Goal: Book appointment/travel/reservation

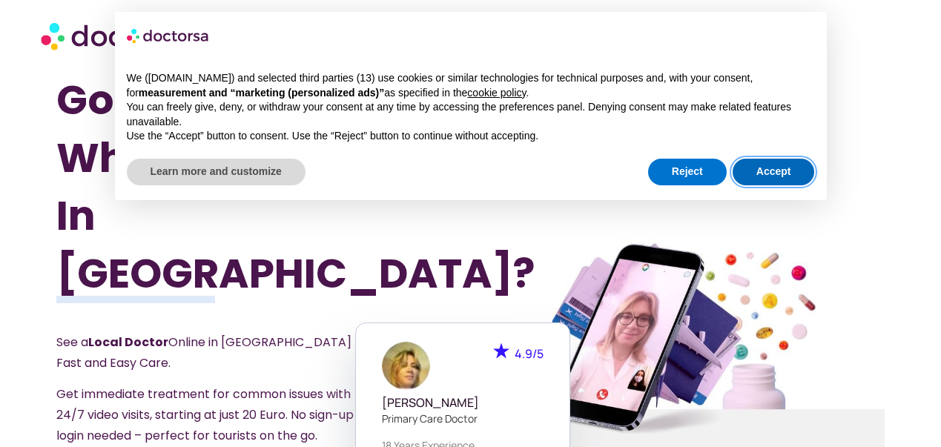
click at [773, 171] on button "Accept" at bounding box center [773, 172] width 82 height 27
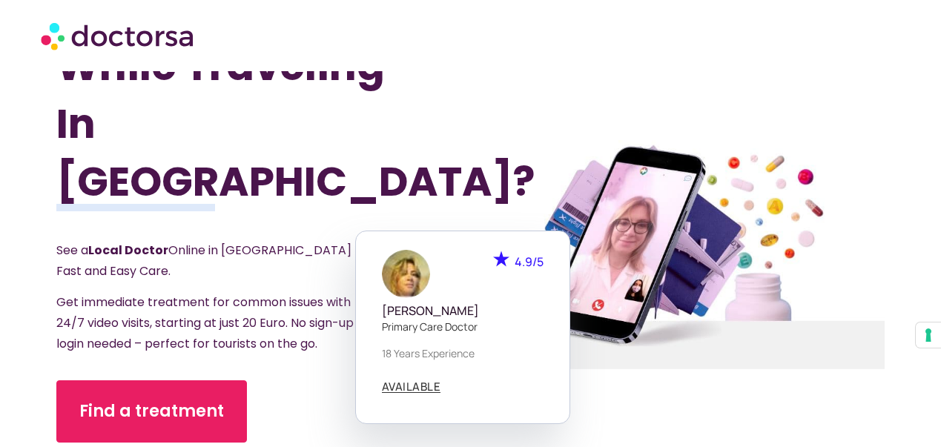
scroll to position [95, 0]
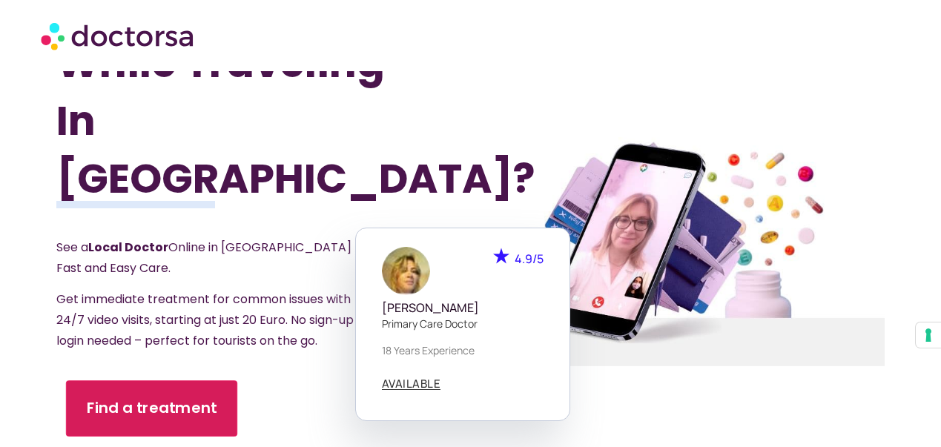
click at [194, 397] on span "Find a treatment" at bounding box center [152, 407] width 130 height 21
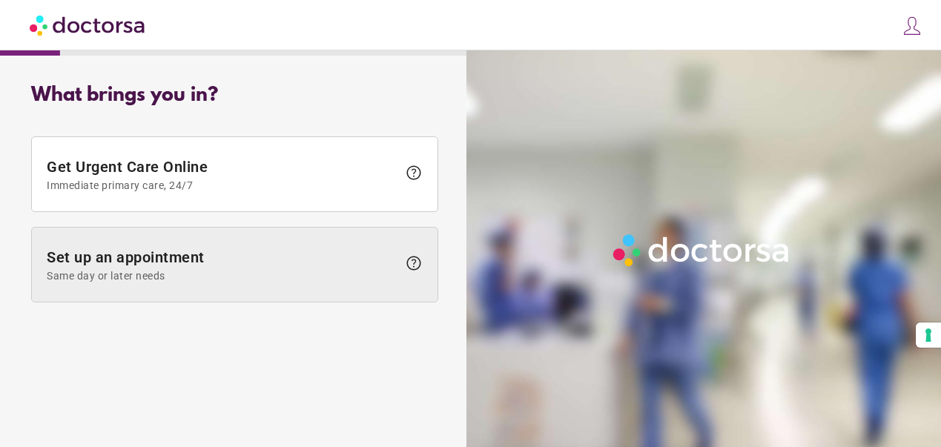
click at [170, 259] on span "Set up an appointment Same day or later needs" at bounding box center [222, 264] width 351 height 33
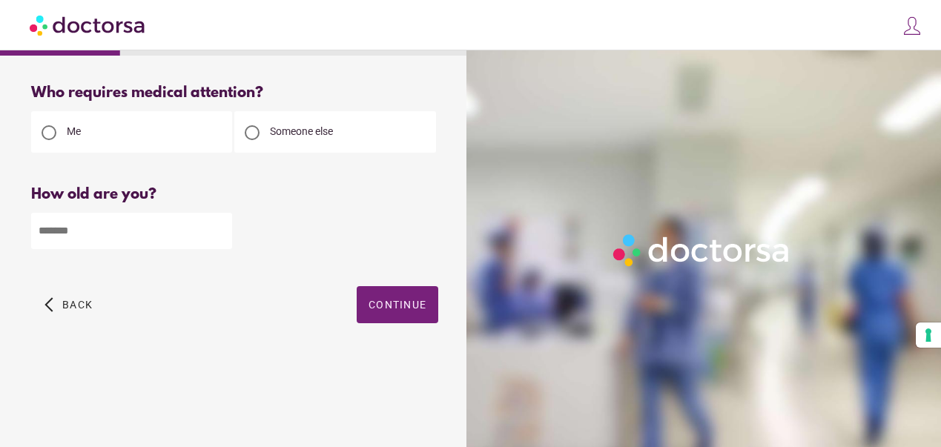
click at [136, 239] on input "number" at bounding box center [131, 231] width 201 height 36
type input "**"
click at [397, 317] on span "button" at bounding box center [398, 304] width 82 height 37
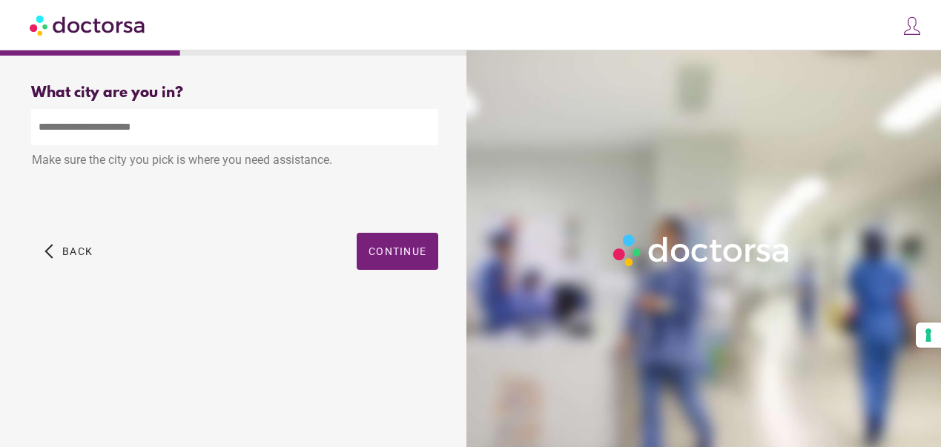
click at [124, 126] on input "text" at bounding box center [234, 127] width 407 height 36
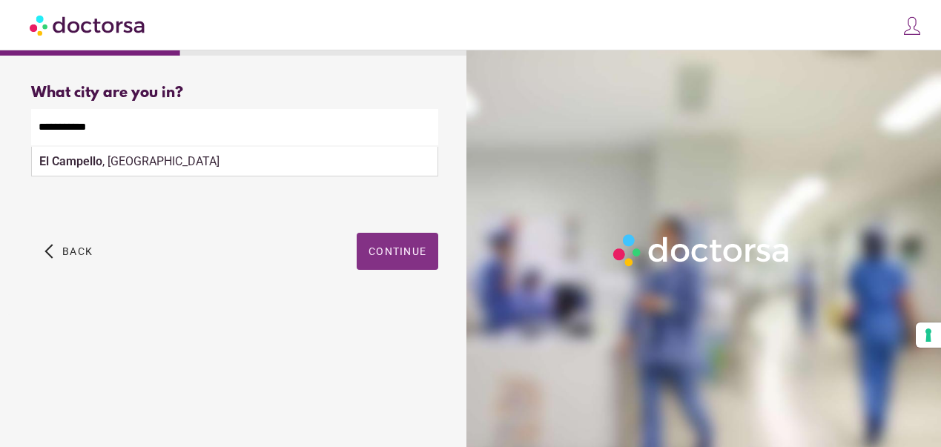
click at [394, 252] on span "Continue" at bounding box center [397, 251] width 58 height 12
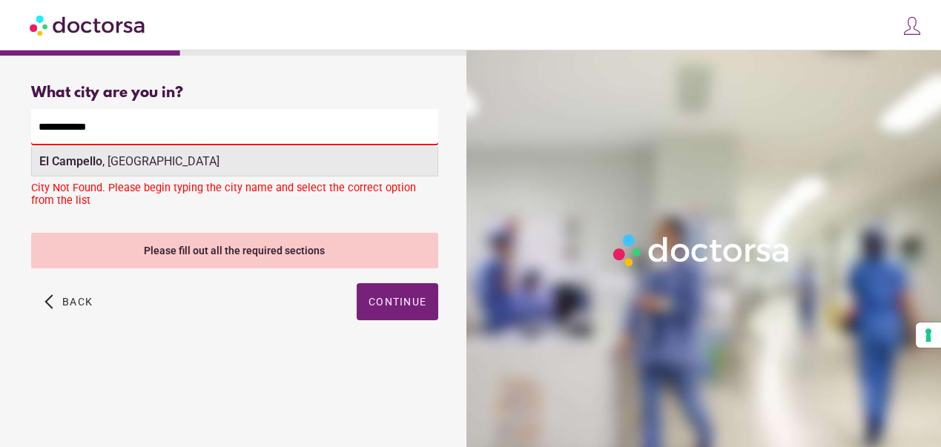
click at [53, 162] on strong "El Campello" at bounding box center [70, 161] width 63 height 14
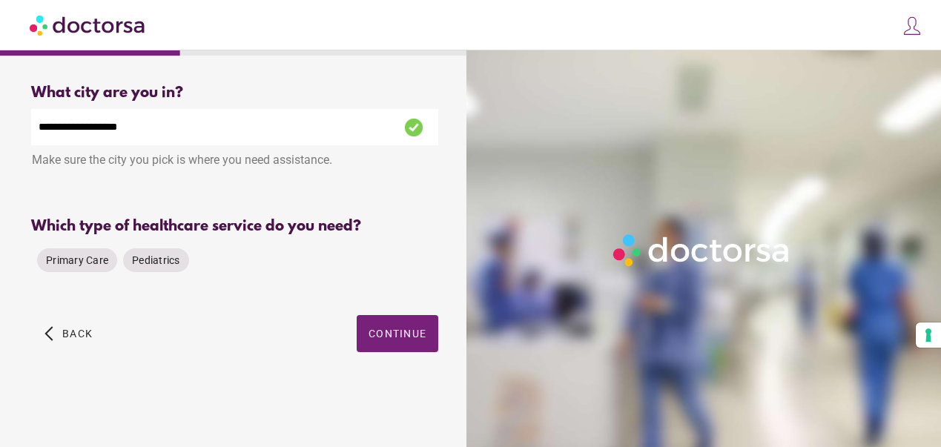
click at [53, 125] on input "**********" at bounding box center [234, 127] width 407 height 36
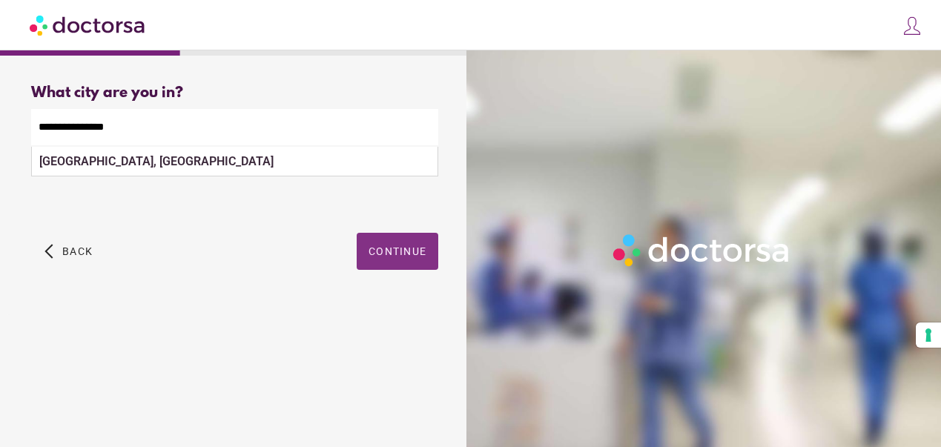
type input "**********"
click at [400, 245] on span "button" at bounding box center [398, 251] width 82 height 37
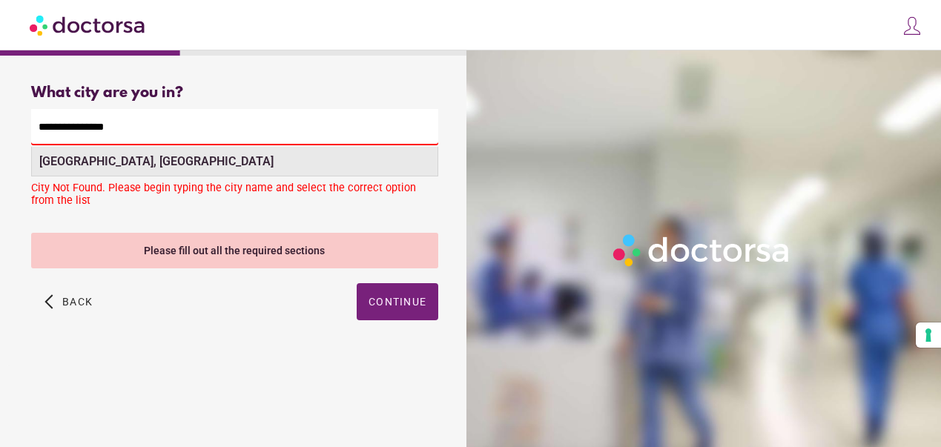
click at [249, 162] on div "[GEOGRAPHIC_DATA], [GEOGRAPHIC_DATA]" at bounding box center [234, 162] width 405 height 30
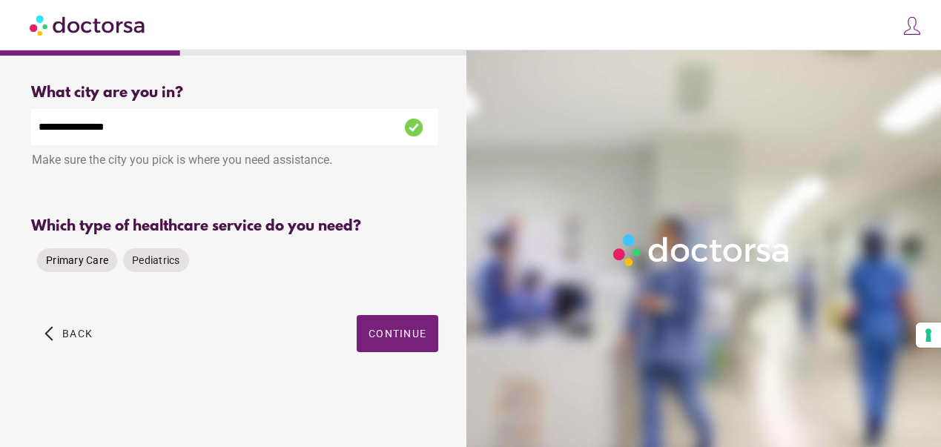
click at [95, 265] on span "Primary Care" at bounding box center [77, 260] width 62 height 12
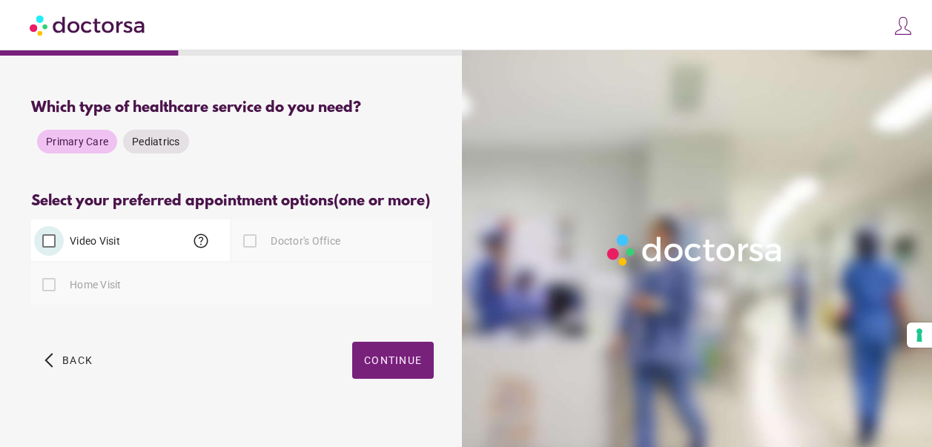
scroll to position [151, 0]
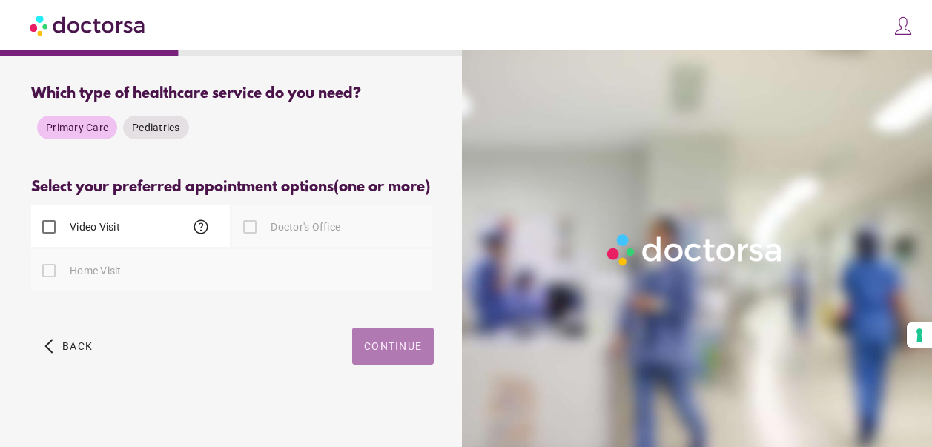
click at [368, 353] on span "button" at bounding box center [393, 346] width 82 height 37
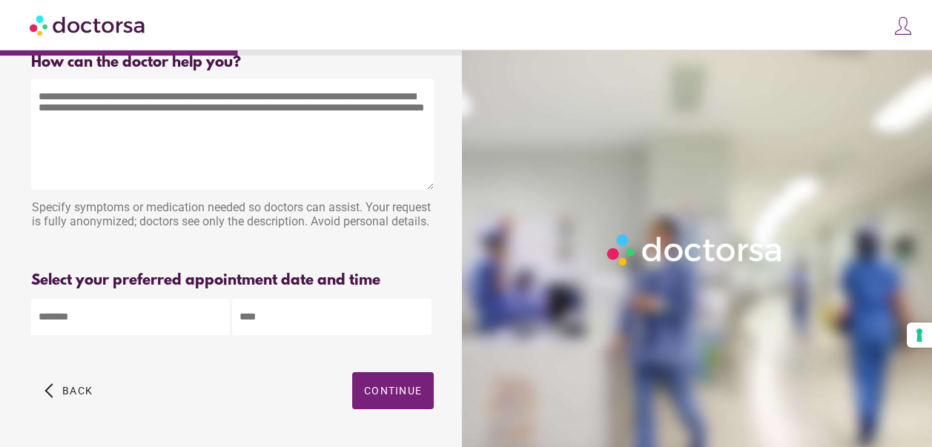
scroll to position [0, 0]
